Goal: Transaction & Acquisition: Register for event/course

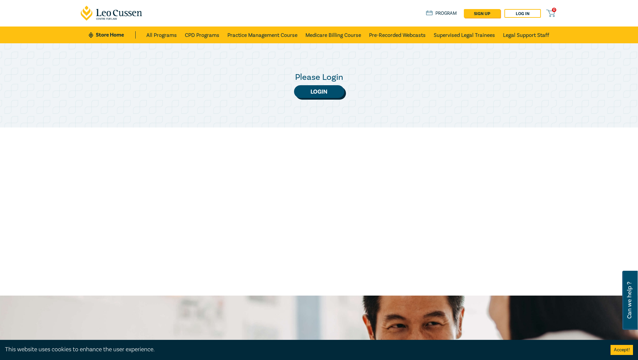
click at [336, 96] on link "Login" at bounding box center [319, 91] width 50 height 13
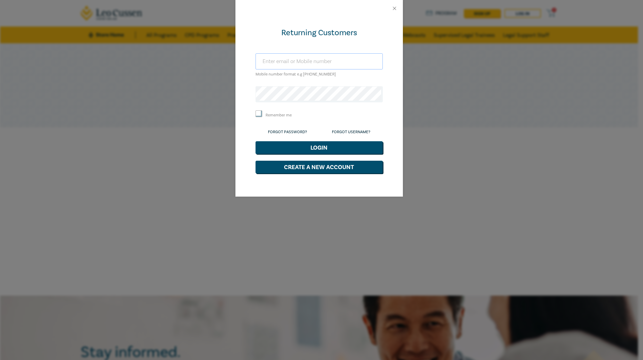
type input "olivia@scanlancarroll.com.au"
click at [322, 147] on button "Login" at bounding box center [319, 147] width 127 height 13
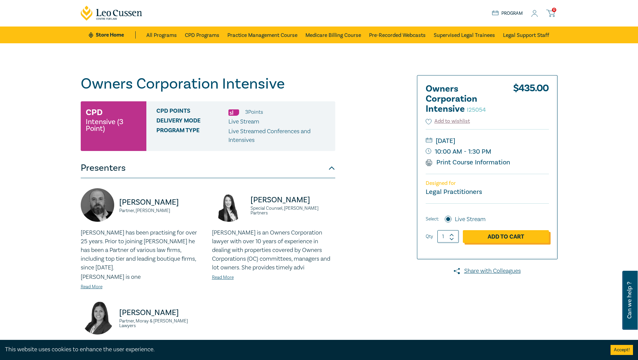
click at [527, 239] on link "Add to Cart" at bounding box center [506, 236] width 86 height 13
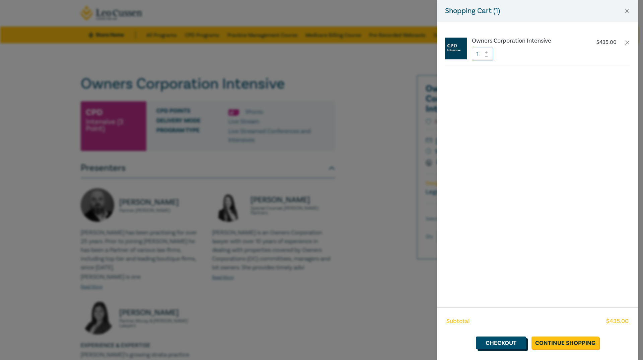
click at [512, 343] on link "Checkout" at bounding box center [501, 342] width 50 height 13
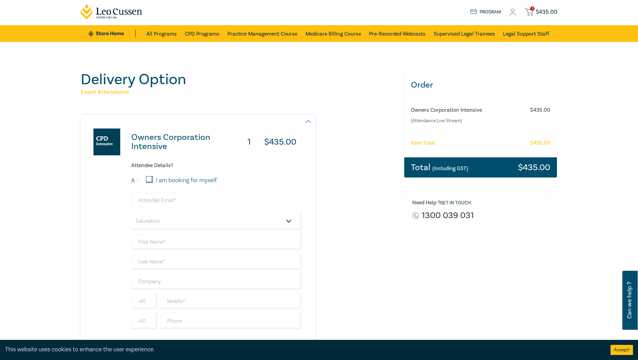
scroll to position [101, 0]
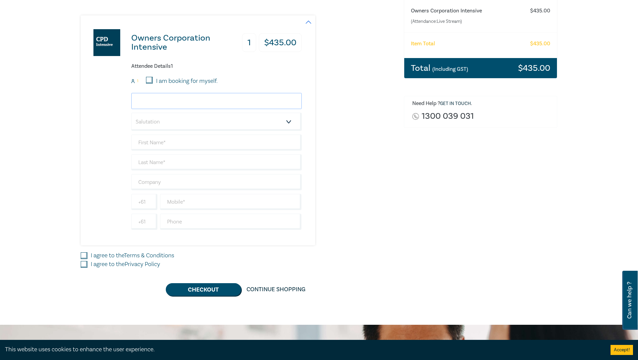
click at [180, 98] on input "email" at bounding box center [216, 101] width 171 height 16
type input "[EMAIL_ADDRESS][DOMAIN_NAME]"
click at [186, 122] on select "Salutation Mr. Mrs. Ms. Miss Dr. Prof. Other" at bounding box center [216, 122] width 171 height 18
select select "Ms."
click at [131, 113] on select "Salutation Mr. Mrs. Ms. Miss Dr. Prof. Other" at bounding box center [216, 122] width 171 height 18
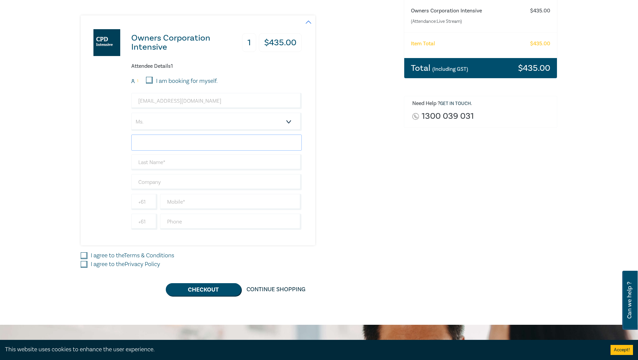
click at [174, 140] on input "text" at bounding box center [216, 142] width 171 height 16
type input "Gillian"
drag, startPoint x: 182, startPoint y: 150, endPoint x: 176, endPoint y: 164, distance: 15.5
click at [176, 164] on input "text" at bounding box center [216, 162] width 171 height 16
type input "Miranzi"
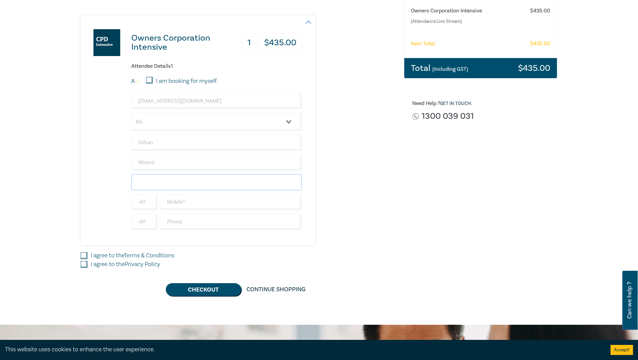
click at [177, 180] on input "text" at bounding box center [216, 182] width 171 height 16
type input "[PERSON_NAME]"
type input "98530311"
type input "[GEOGRAPHIC_DATA]"
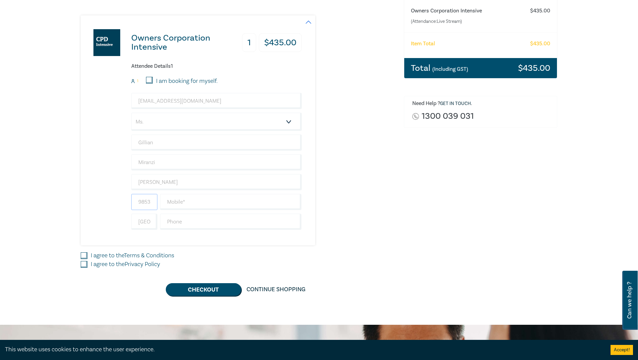
drag, startPoint x: 153, startPoint y: 198, endPoint x: 122, endPoint y: 201, distance: 30.9
click at [122, 201] on div "Owners Corporation Intensive 1 $ 435.00 Attendee Details 1 1 I am booking for m…" at bounding box center [191, 130] width 221 height 230
type input "311"
type input "0450 604 598"
click at [185, 221] on input "text" at bounding box center [231, 221] width 142 height 16
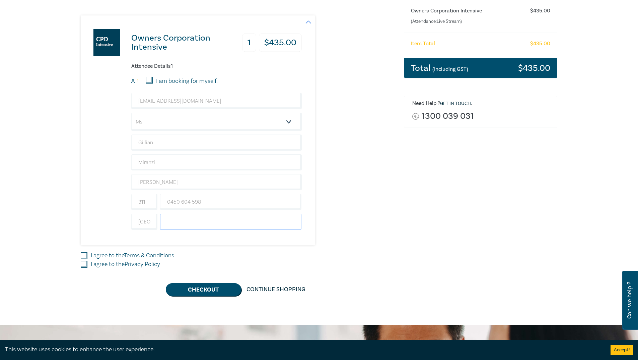
type input "98530311"
click at [84, 255] on input "I agree to the Terms & Conditions" at bounding box center [84, 255] width 7 height 7
checkbox input "true"
drag, startPoint x: 85, startPoint y: 265, endPoint x: 105, endPoint y: 272, distance: 20.4
click at [86, 265] on input "I agree to the Privacy Policy" at bounding box center [84, 264] width 7 height 7
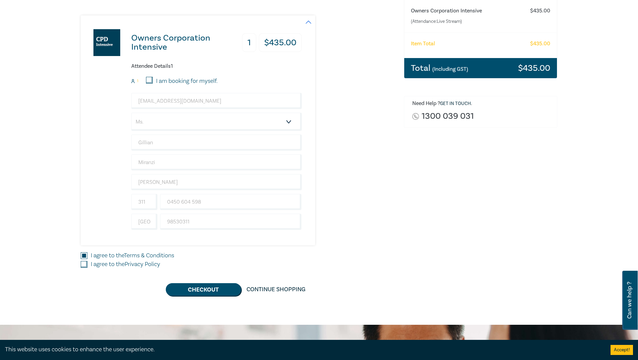
checkbox input "true"
click at [201, 289] on button "Checkout" at bounding box center [203, 289] width 75 height 13
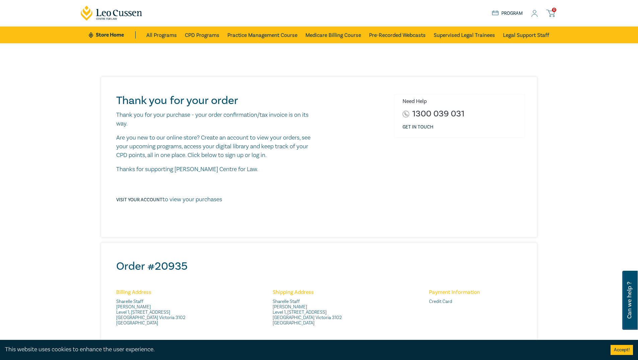
click at [497, 209] on div "Need Help 1300 039 031 Get in touch" at bounding box center [459, 157] width 139 height 126
